Goal: Find contact information: Find contact information

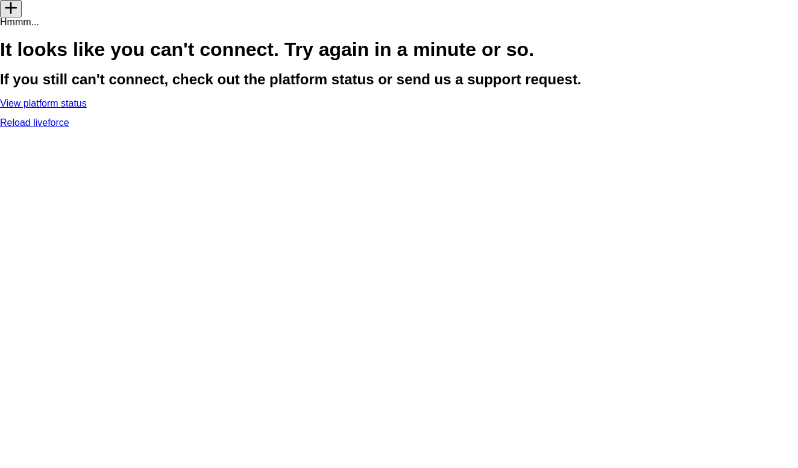
click at [69, 128] on link "Reload liveforce" at bounding box center [34, 122] width 69 height 10
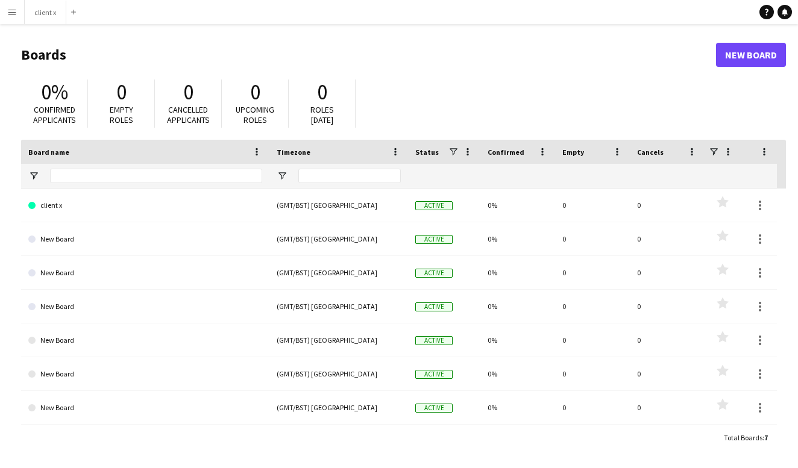
click at [12, 8] on app-icon "Menu" at bounding box center [12, 12] width 10 height 10
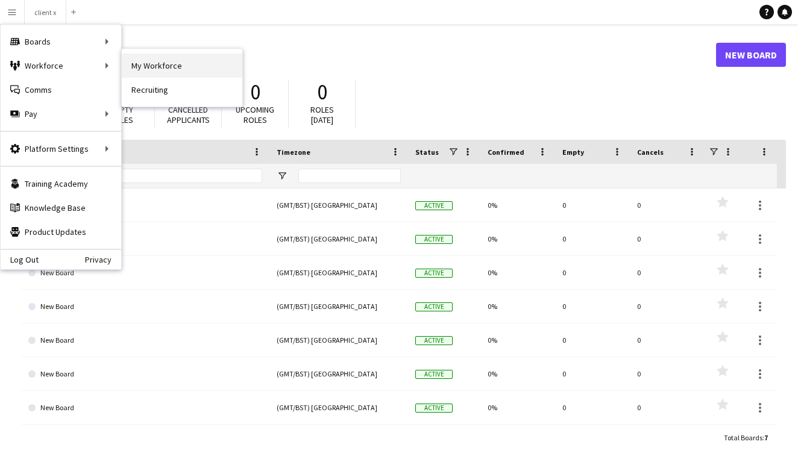
click at [158, 61] on link "My Workforce" at bounding box center [182, 66] width 120 height 24
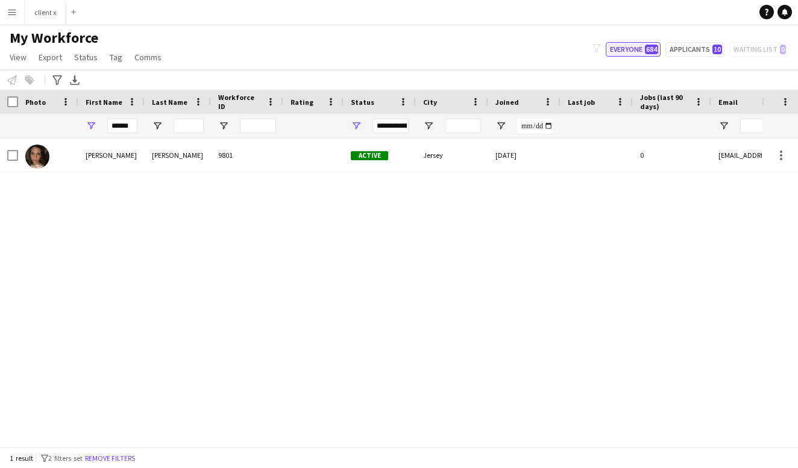
click at [625, 49] on button "Everyone 684" at bounding box center [632, 49] width 55 height 14
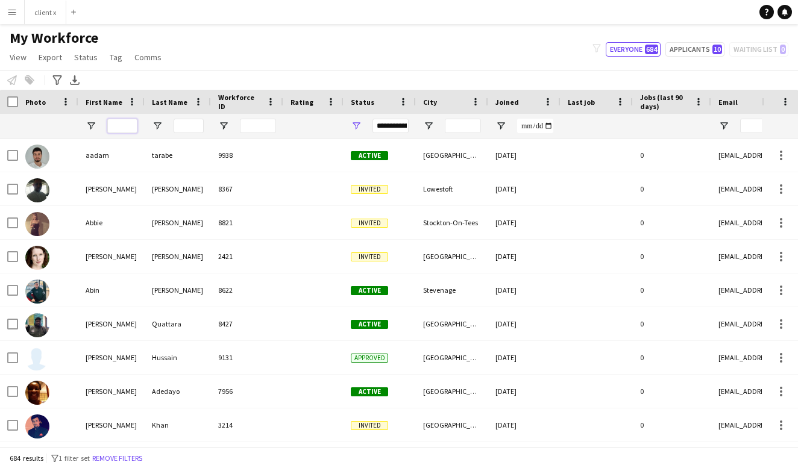
click at [128, 127] on input "First Name Filter Input" at bounding box center [122, 126] width 30 height 14
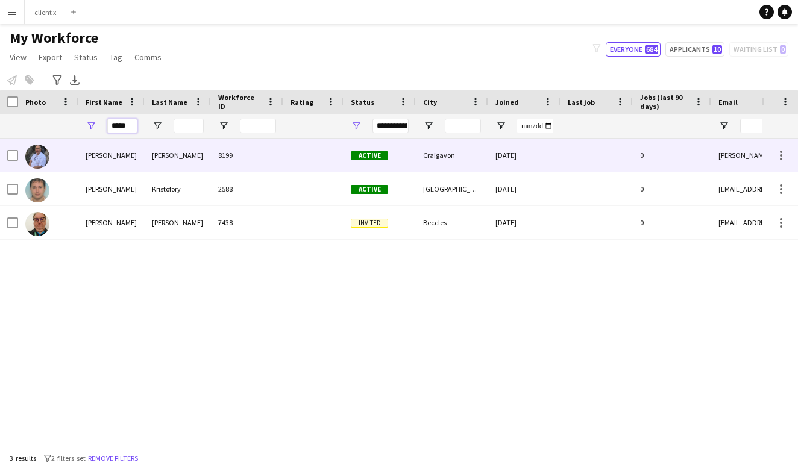
type input "*****"
drag, startPoint x: 104, startPoint y: 144, endPoint x: 733, endPoint y: 189, distance: 629.9
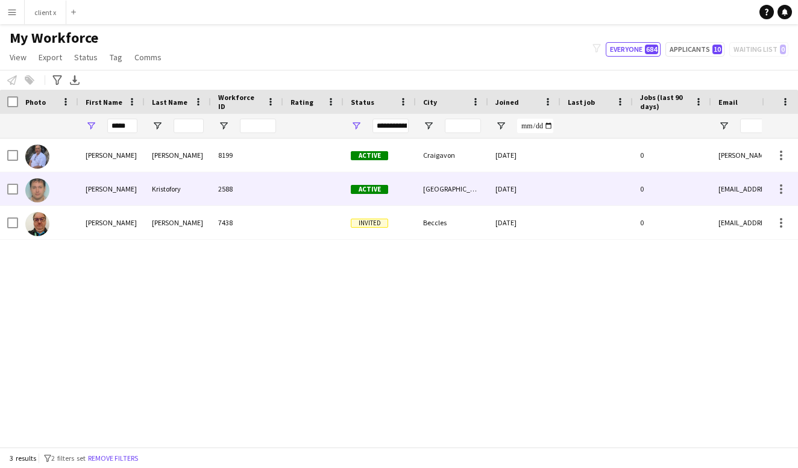
click at [36, 187] on img at bounding box center [37, 190] width 24 height 24
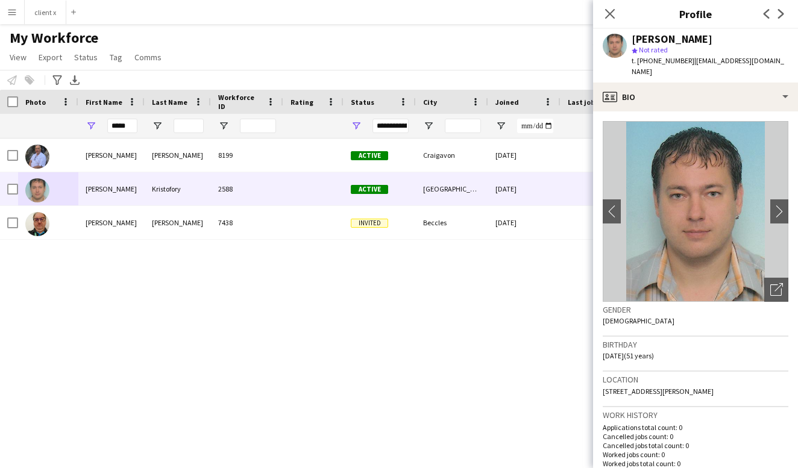
drag, startPoint x: 742, startPoint y: 61, endPoint x: 689, endPoint y: 59, distance: 52.4
click at [689, 59] on span "| [EMAIL_ADDRESS][DOMAIN_NAME]" at bounding box center [707, 66] width 152 height 20
copy span "[EMAIL_ADDRESS][DOMAIN_NAME]"
